Goal: Register for event/course

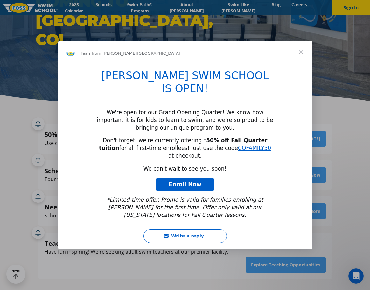
click at [300, 64] on span "Close" at bounding box center [300, 52] width 23 height 23
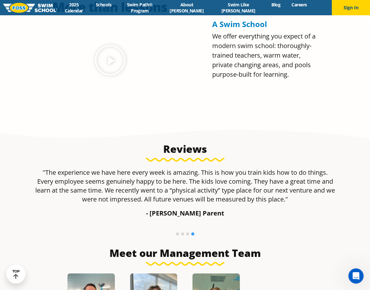
scroll to position [382, 0]
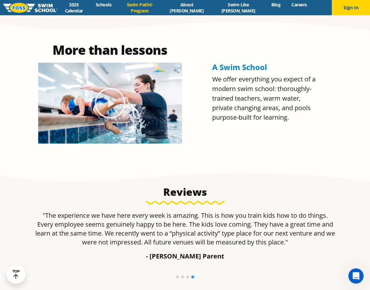
click at [162, 9] on link "Swim Path® Program" at bounding box center [139, 8] width 45 height 12
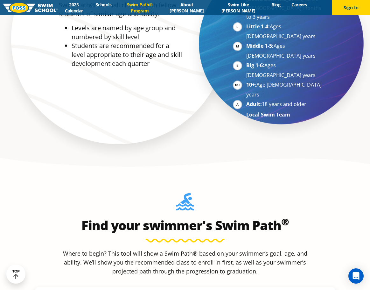
scroll to position [477, 0]
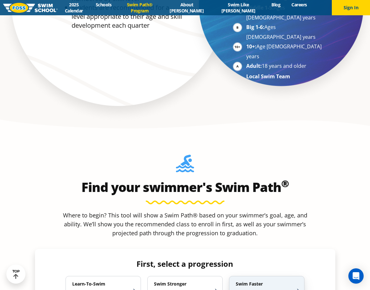
click at [299, 276] on div "Swim Faster Race and Compete [DEMOGRAPHIC_DATA]" at bounding box center [266, 290] width 75 height 29
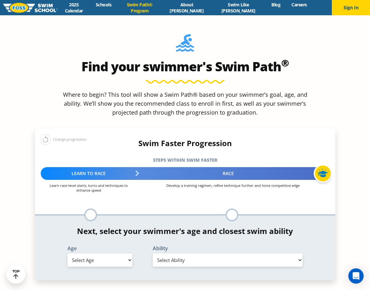
scroll to position [604, 0]
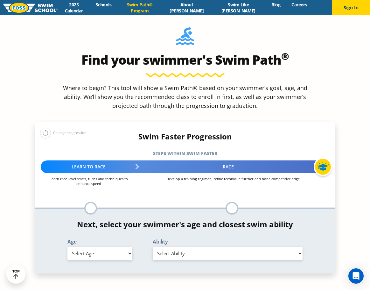
click at [130, 246] on select "Select Age [DEMOGRAPHIC_DATA] months - 1 year 1 year 2 years 3 years 4 years 5 …" at bounding box center [99, 252] width 65 height 13
select select "11-years-"
click at [67, 246] on select "Select Age 6 months - 1 year 1 year 2 years 3 years 4 years 5 years 6 years 7 y…" at bounding box center [99, 252] width 65 height 13
click at [206, 246] on select "Select Ability First in-water experience When in the water, reliant on a life j…" at bounding box center [228, 252] width 150 height 13
select select "11-years--know-turns-and-finishes-200-yard-medley-of-all-strokes-and-300-yard-f…"
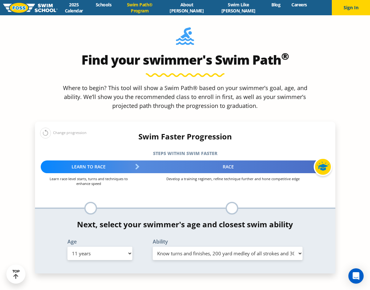
click at [153, 246] on select "Select Ability First in-water experience When in the water, reliant on a life j…" at bounding box center [228, 252] width 150 height 13
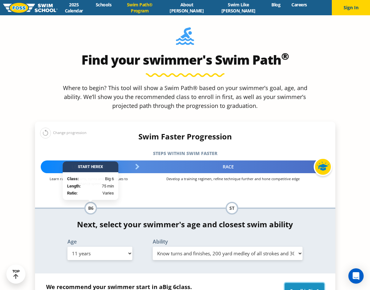
click at [312, 287] on span "Big 6" at bounding box center [313, 290] width 10 height 6
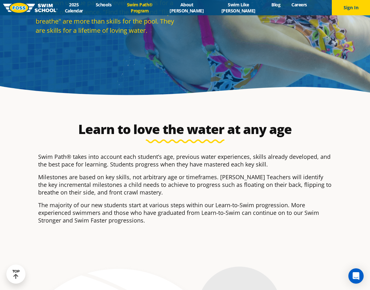
scroll to position [95, 0]
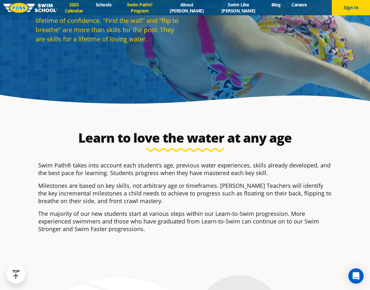
click at [87, 8] on link "2025 Calendar" at bounding box center [74, 8] width 32 height 12
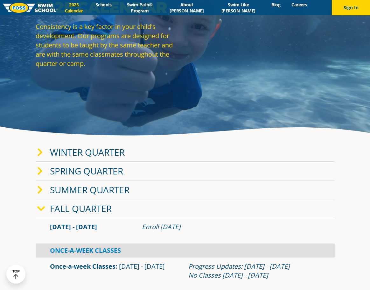
scroll to position [159, 0]
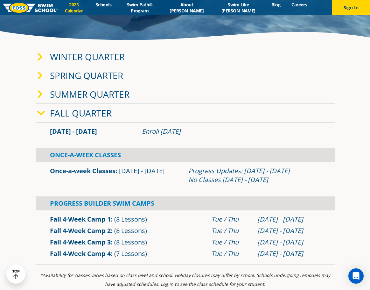
click at [139, 234] on span "(8 Lessons)" at bounding box center [130, 230] width 33 height 9
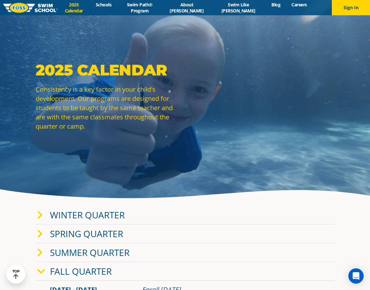
scroll to position [0, 0]
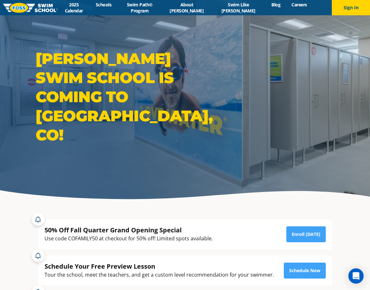
click at [41, 10] on img at bounding box center [30, 8] width 54 height 10
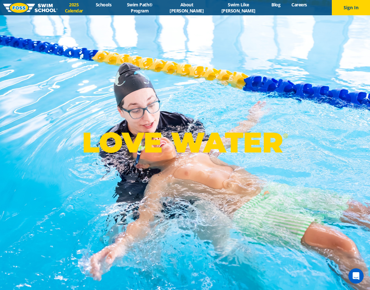
click at [80, 10] on link "2025 Calendar" at bounding box center [74, 8] width 32 height 12
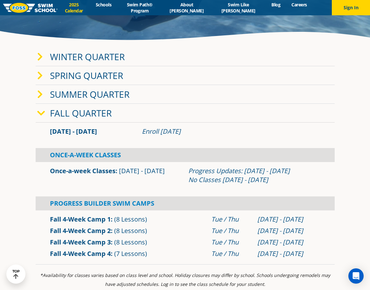
scroll to position [223, 0]
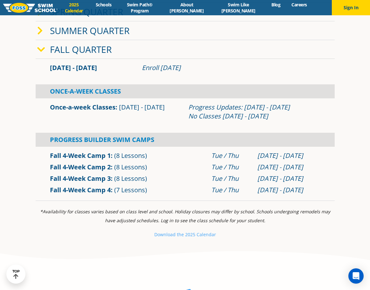
click at [104, 170] on link "Fall 4-Week Camp 2" at bounding box center [80, 167] width 61 height 9
